Goal: Information Seeking & Learning: Learn about a topic

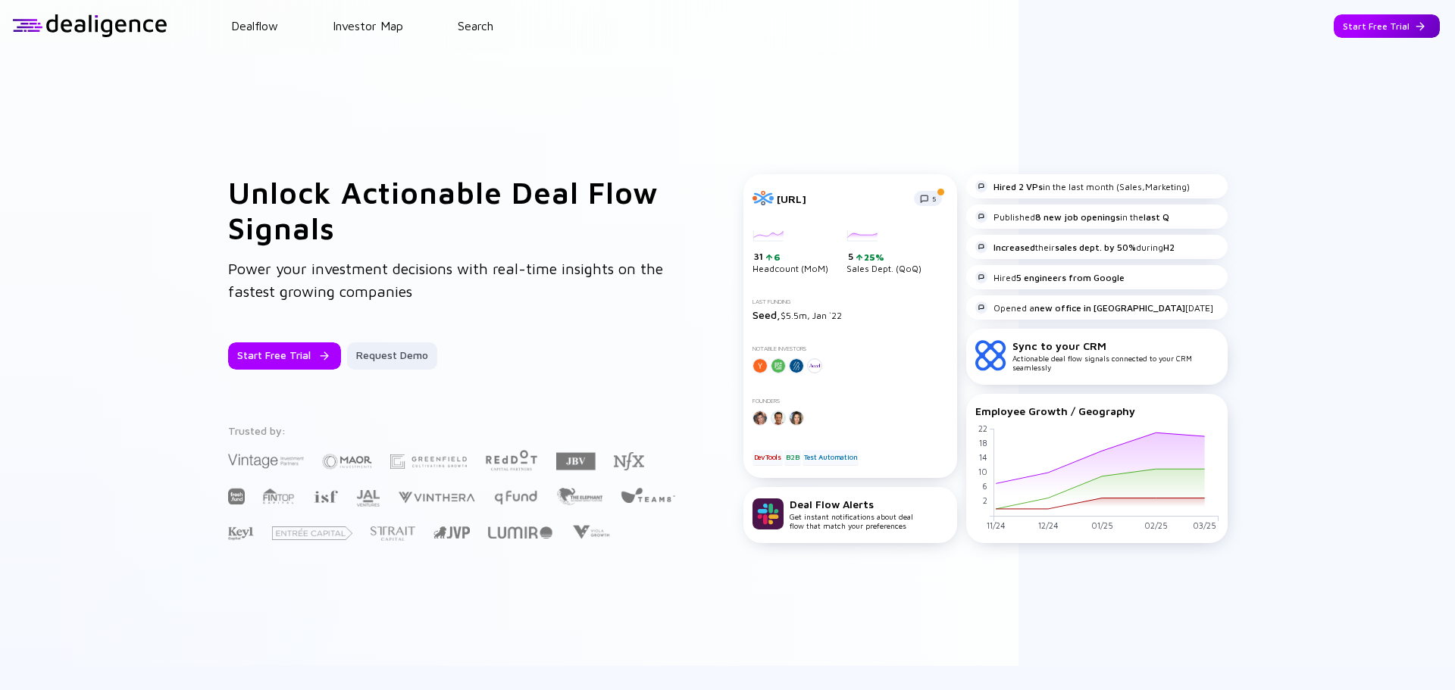
click at [1377, 24] on div "Start Free Trial" at bounding box center [1387, 25] width 106 height 23
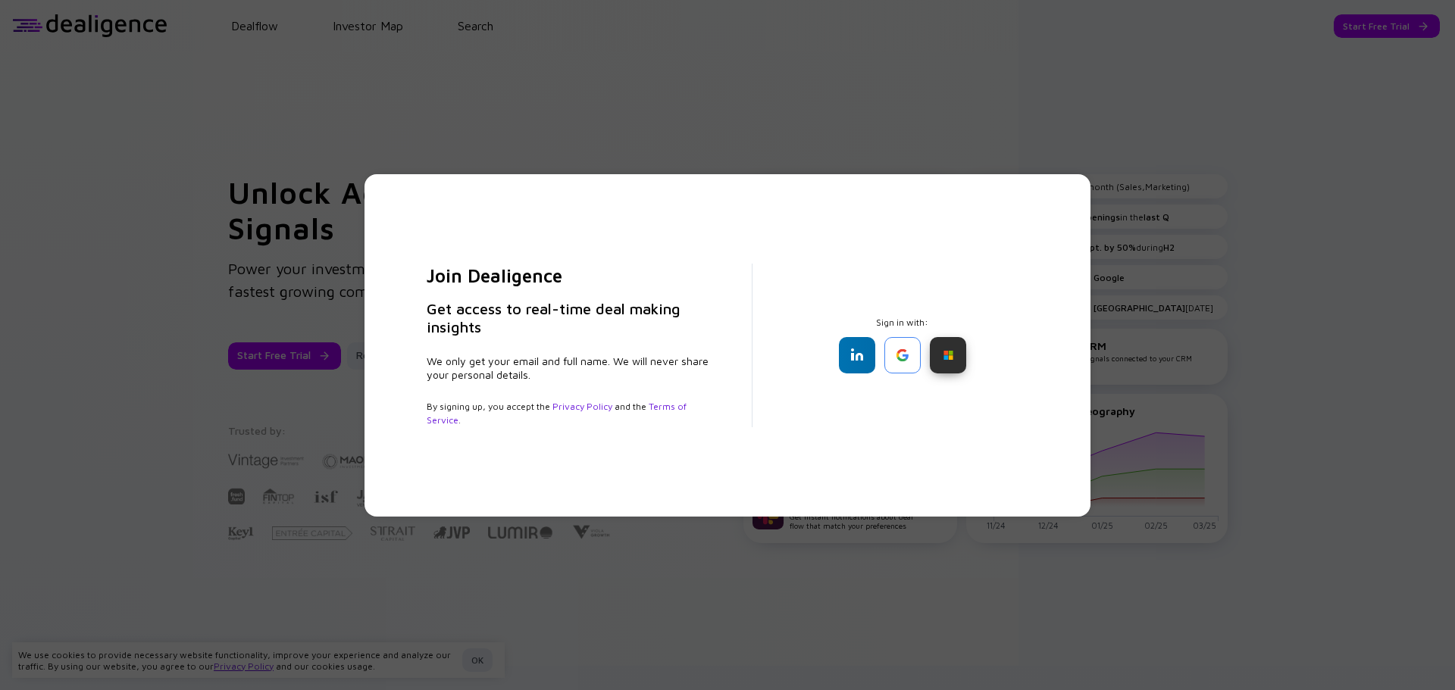
click at [939, 364] on div at bounding box center [948, 355] width 36 height 36
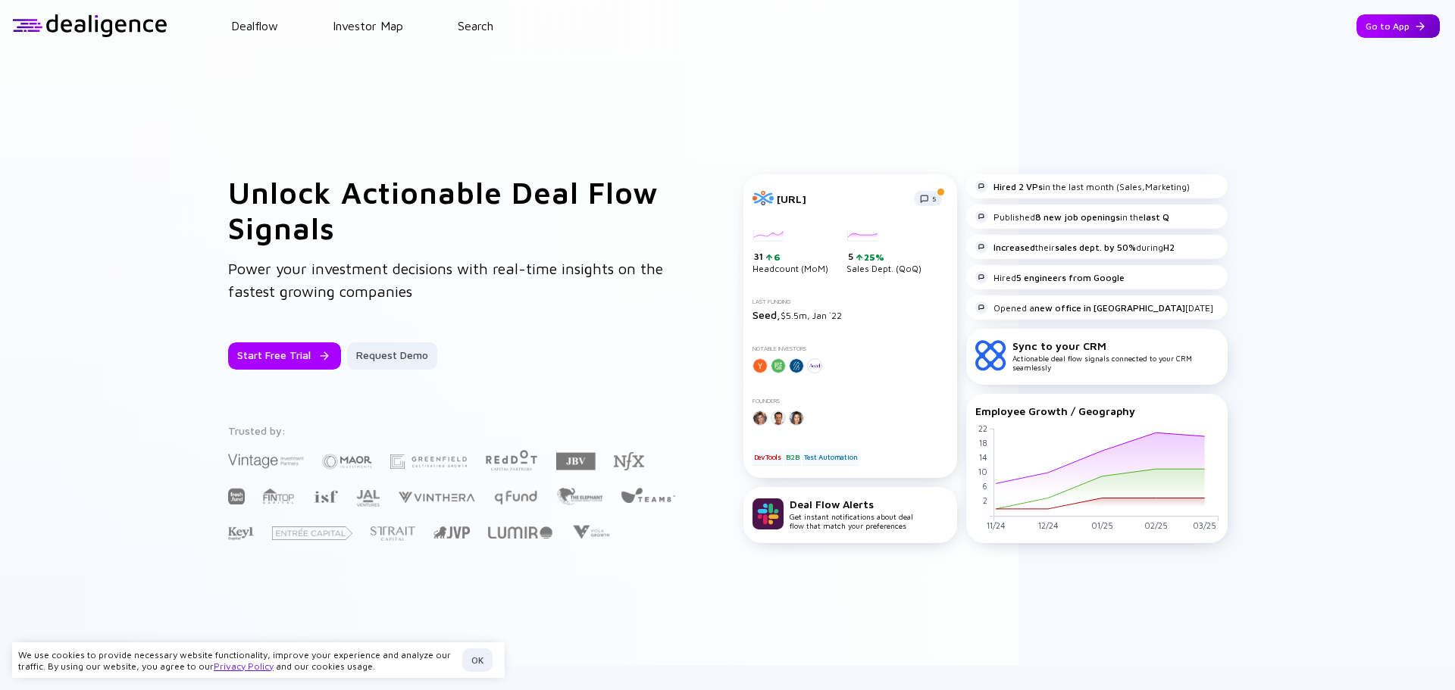
click at [1382, 19] on div "Go to App" at bounding box center [1398, 25] width 83 height 23
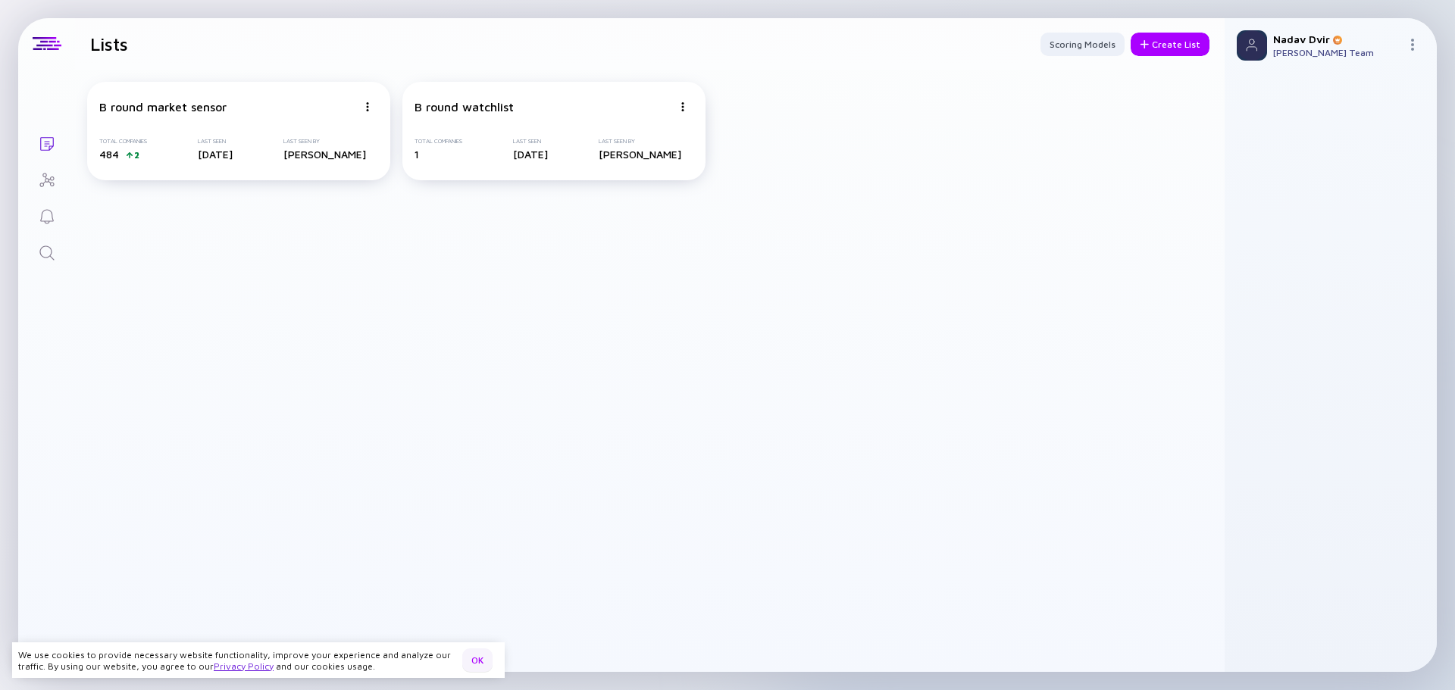
click at [484, 665] on div "OK" at bounding box center [477, 660] width 30 height 23
click at [33, 260] on link "Search" at bounding box center [46, 251] width 57 height 36
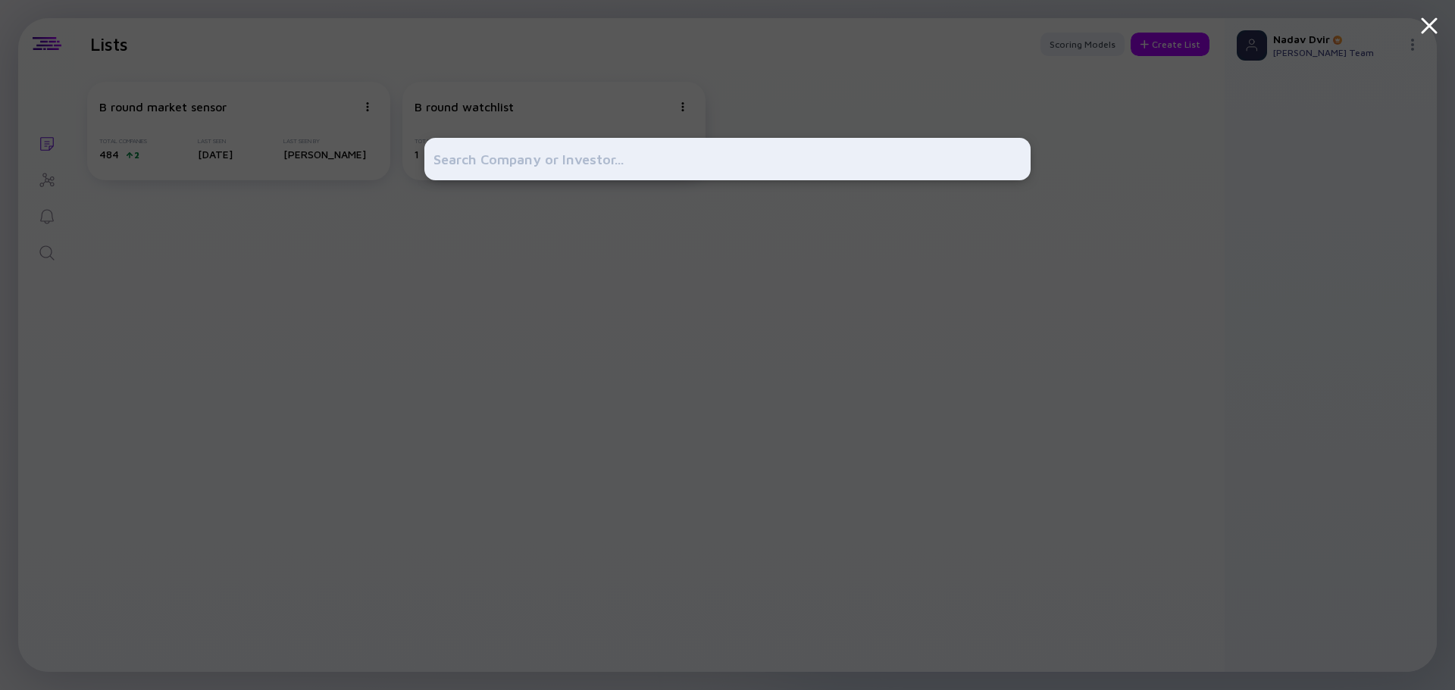
type input "s"
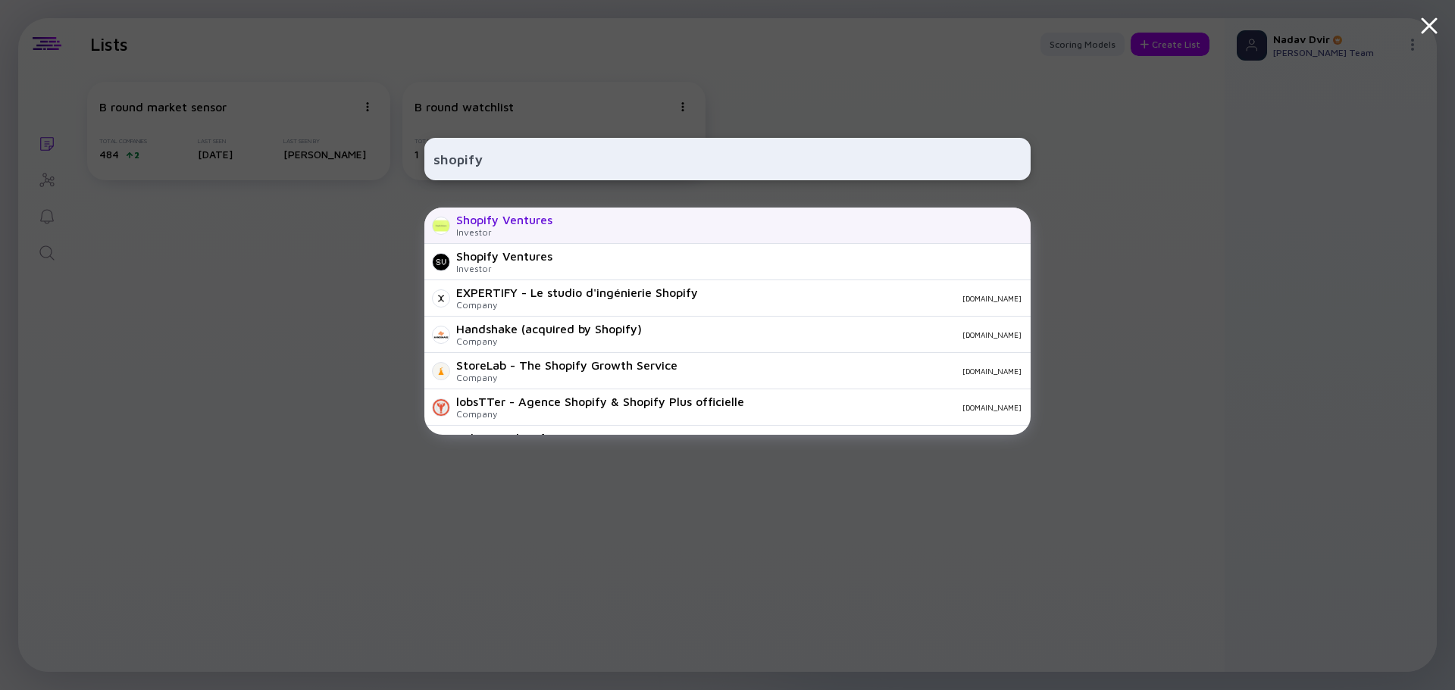
type input "shopify"
click at [623, 225] on div "Shopify Ventures Investor" at bounding box center [727, 226] width 606 height 36
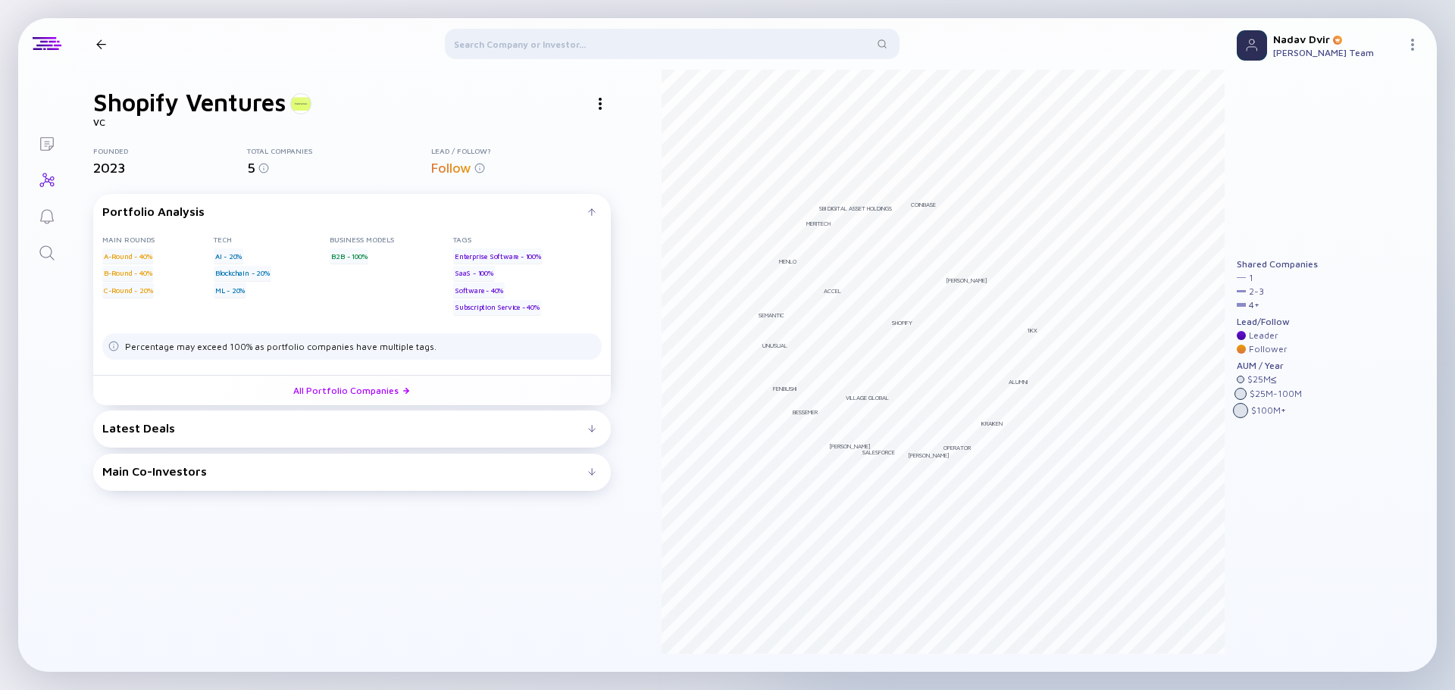
click at [177, 438] on div "Latest Deals Fal [DATE] B2B C-Round IT ML Graphite [DATE] B2B B-Round SaaS Crst…" at bounding box center [352, 429] width 518 height 37
click at [177, 428] on div "Latest Deals" at bounding box center [345, 428] width 486 height 14
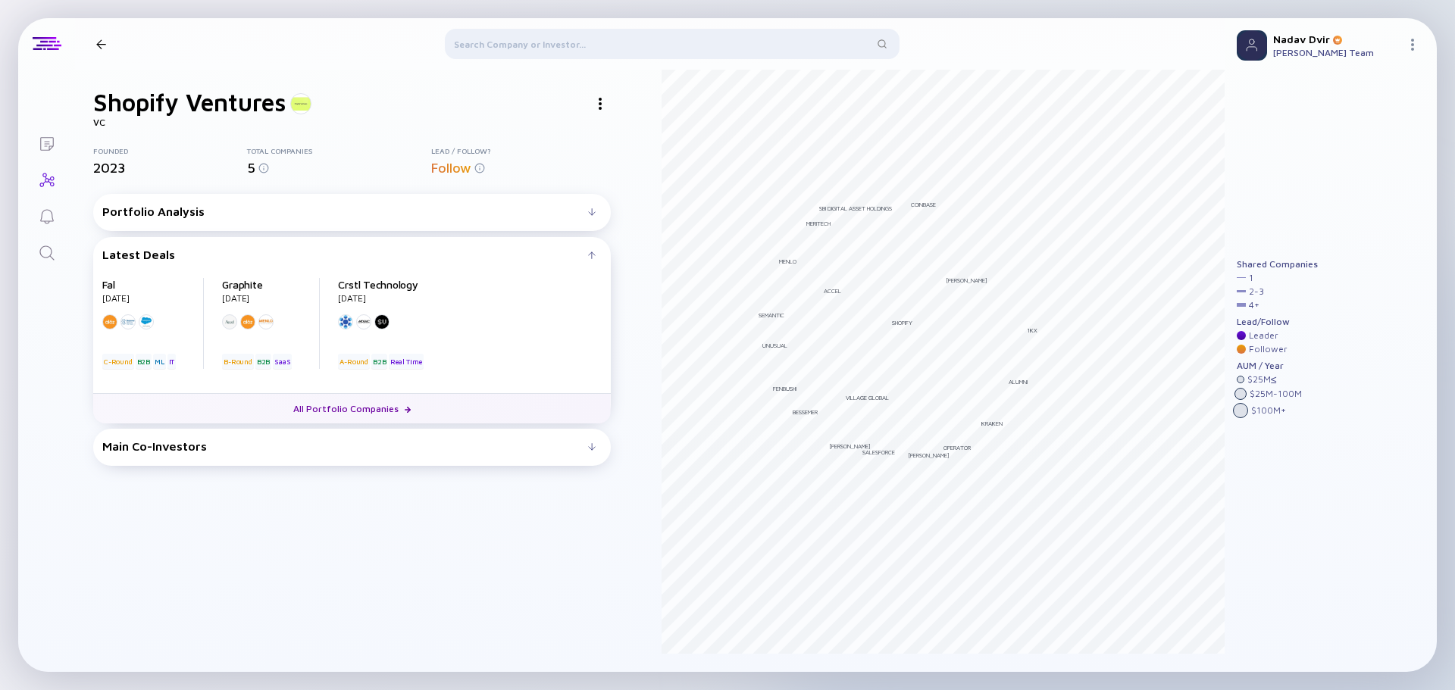
click at [383, 412] on link "All Portfolio Companies" at bounding box center [352, 408] width 518 height 30
